Goal: Transaction & Acquisition: Purchase product/service

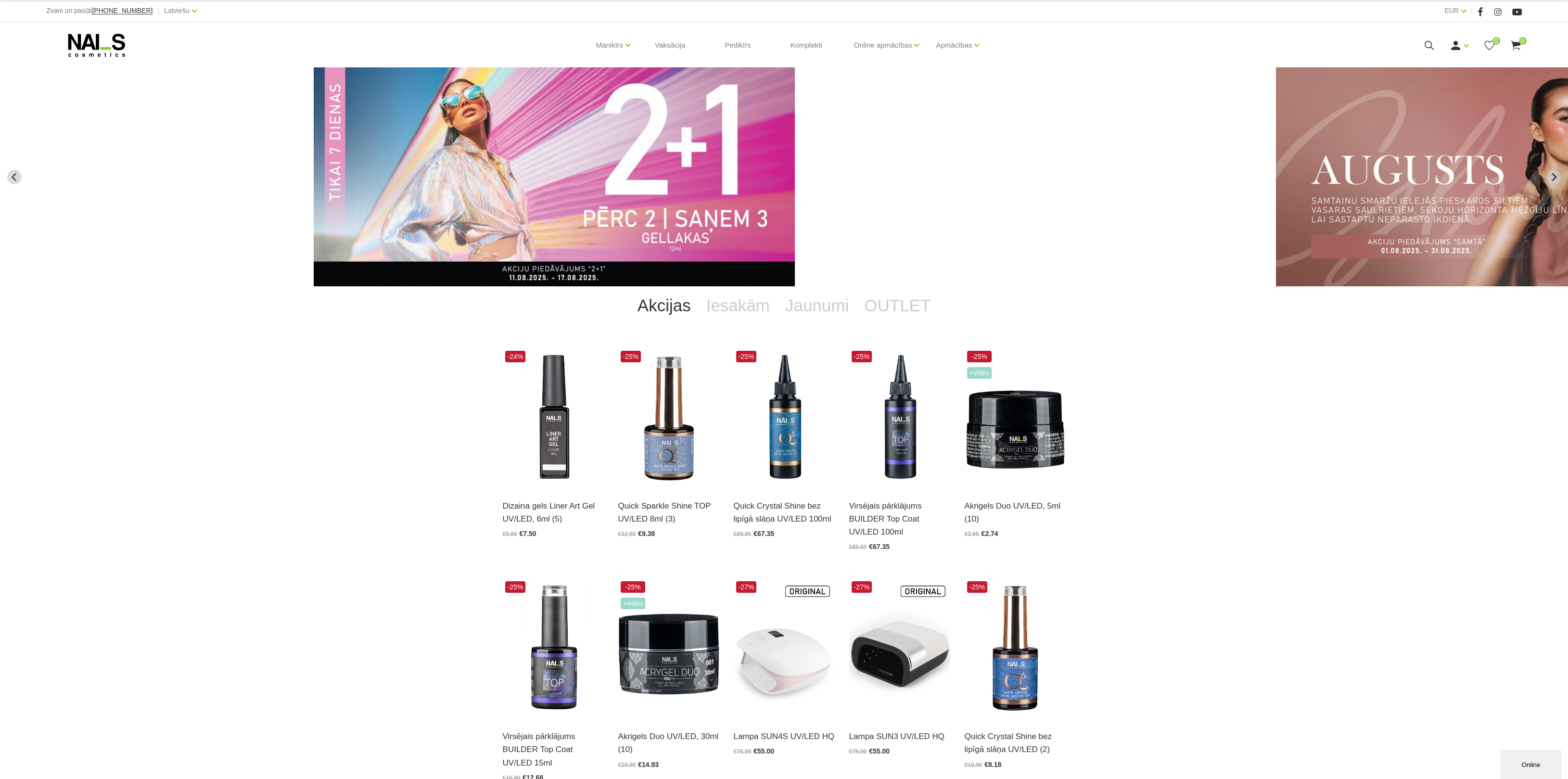
click at [219, 391] on div "Akcijas Iesakām Jaunumi OUTLET -24% Dizaina gels Liner Art Gel UV/LED, 6ml (5) …" at bounding box center [784, 569] width 1568 height 566
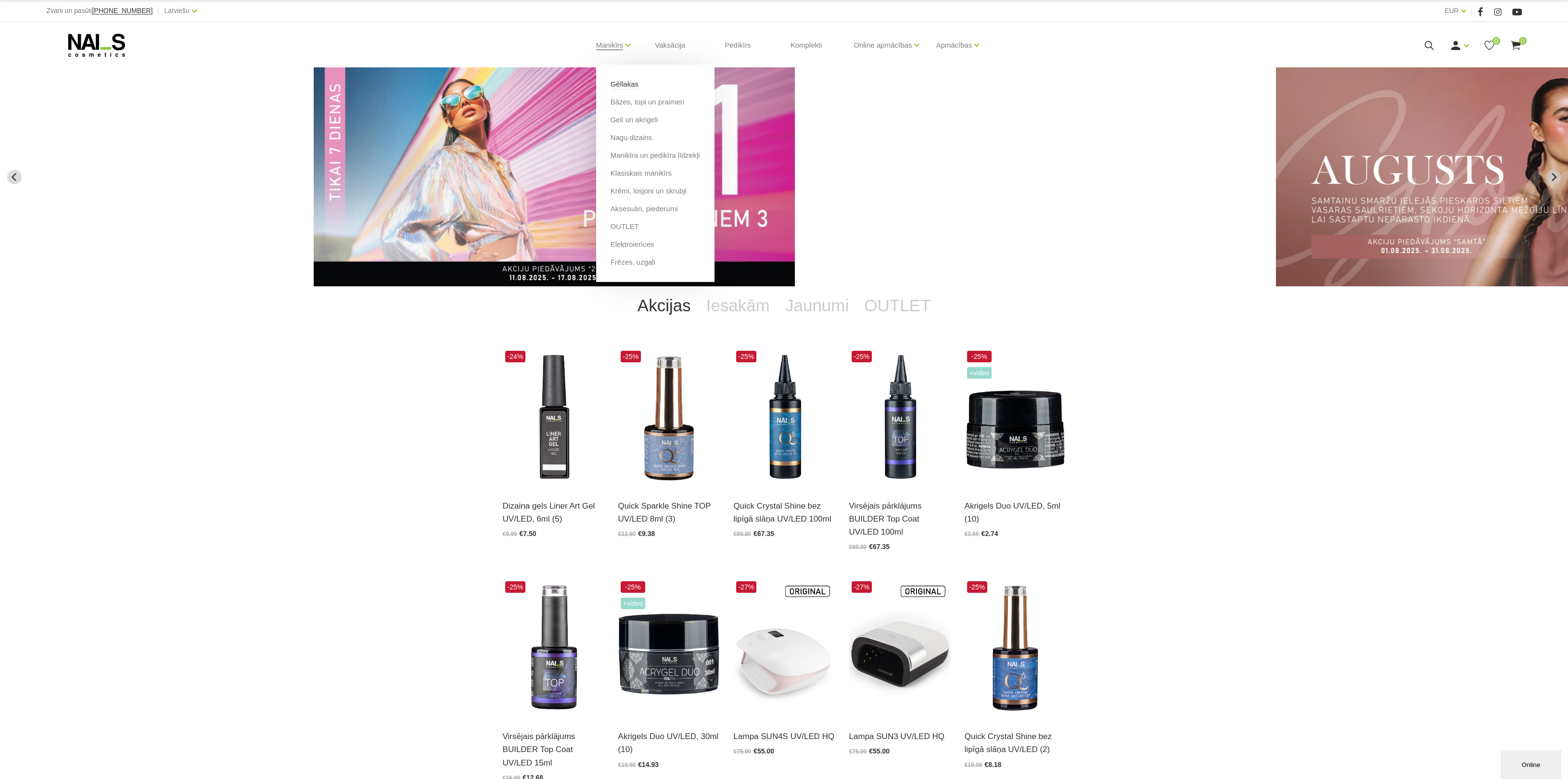
click at [626, 83] on link "Gēllakas" at bounding box center [625, 84] width 28 height 10
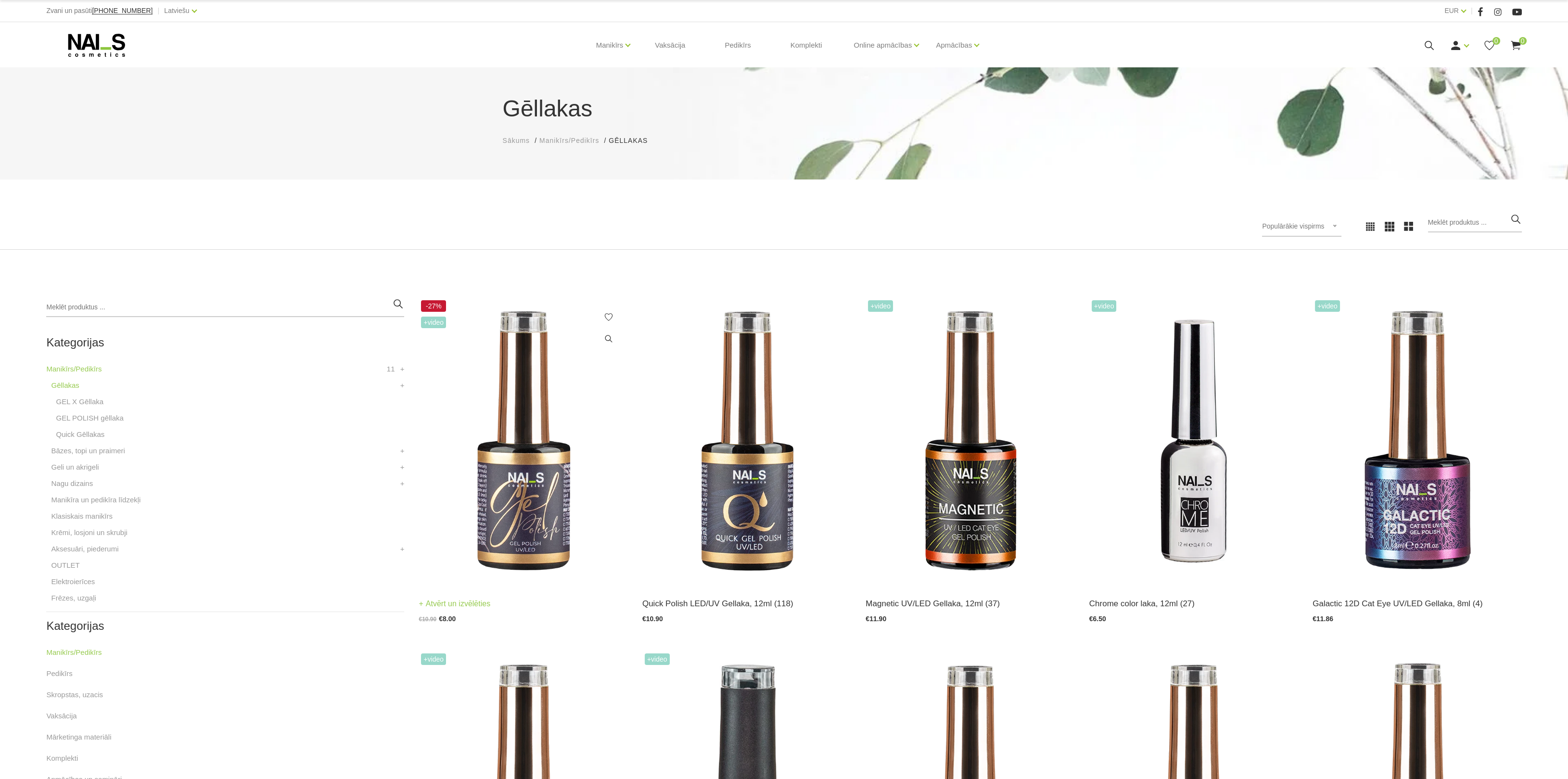
click at [512, 467] on img at bounding box center [523, 441] width 209 height 287
